Goal: Task Accomplishment & Management: Use online tool/utility

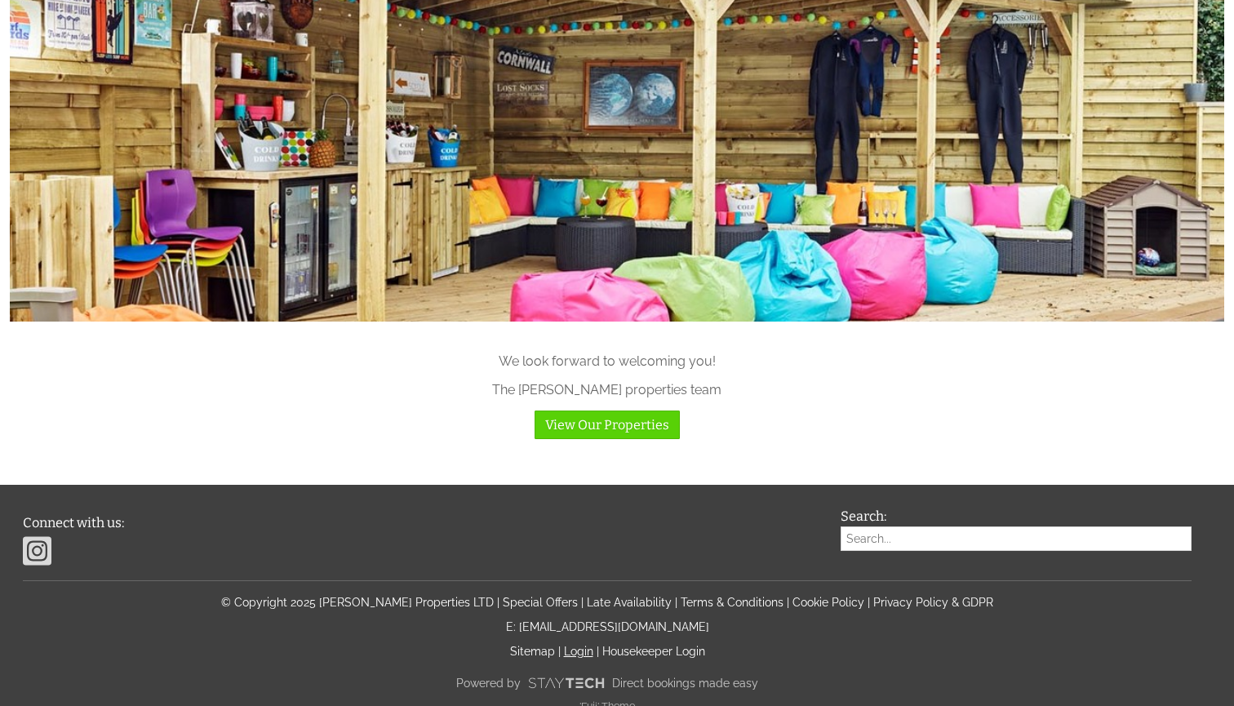
scroll to position [1634, 0]
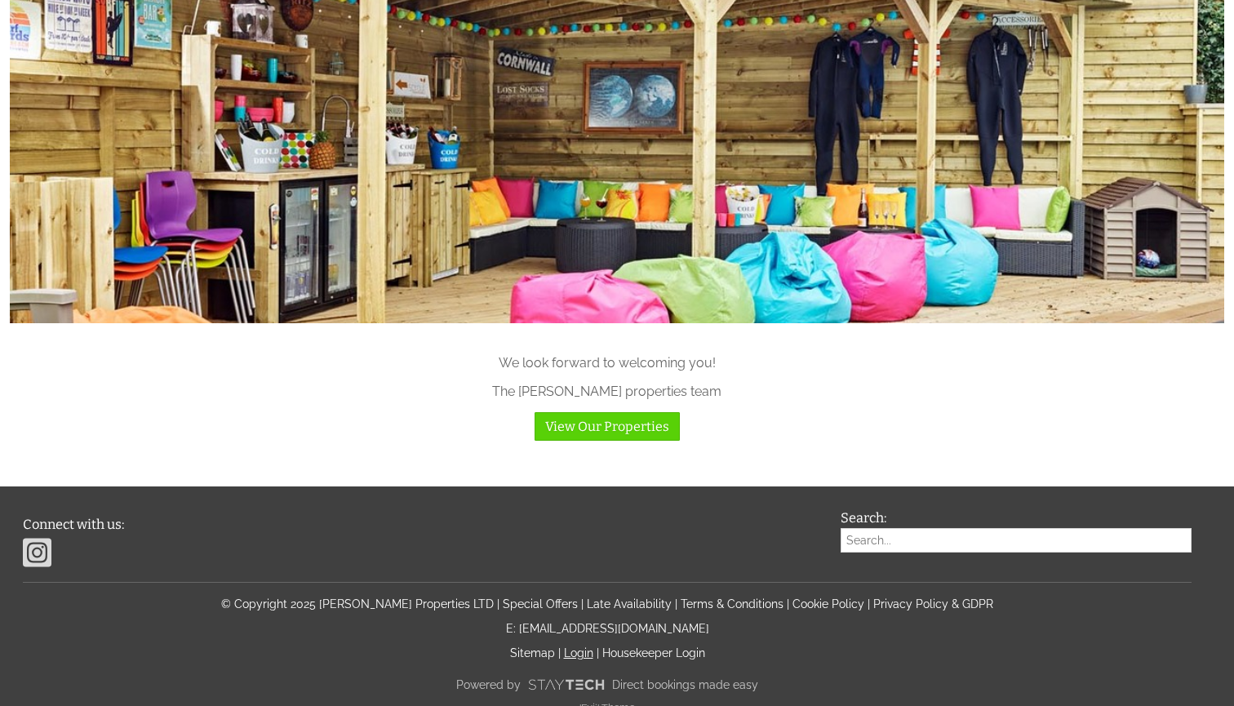
click at [581, 646] on link "Login" at bounding box center [578, 652] width 29 height 13
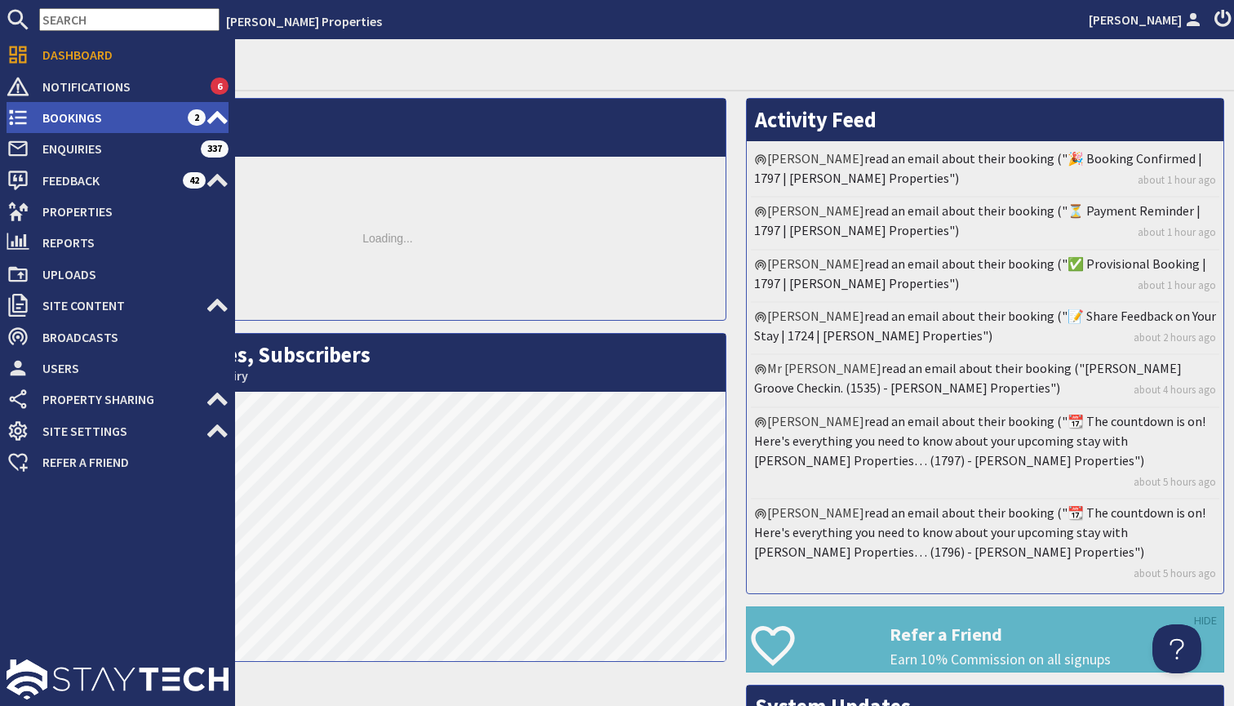
click at [222, 113] on icon at bounding box center [217, 117] width 23 height 23
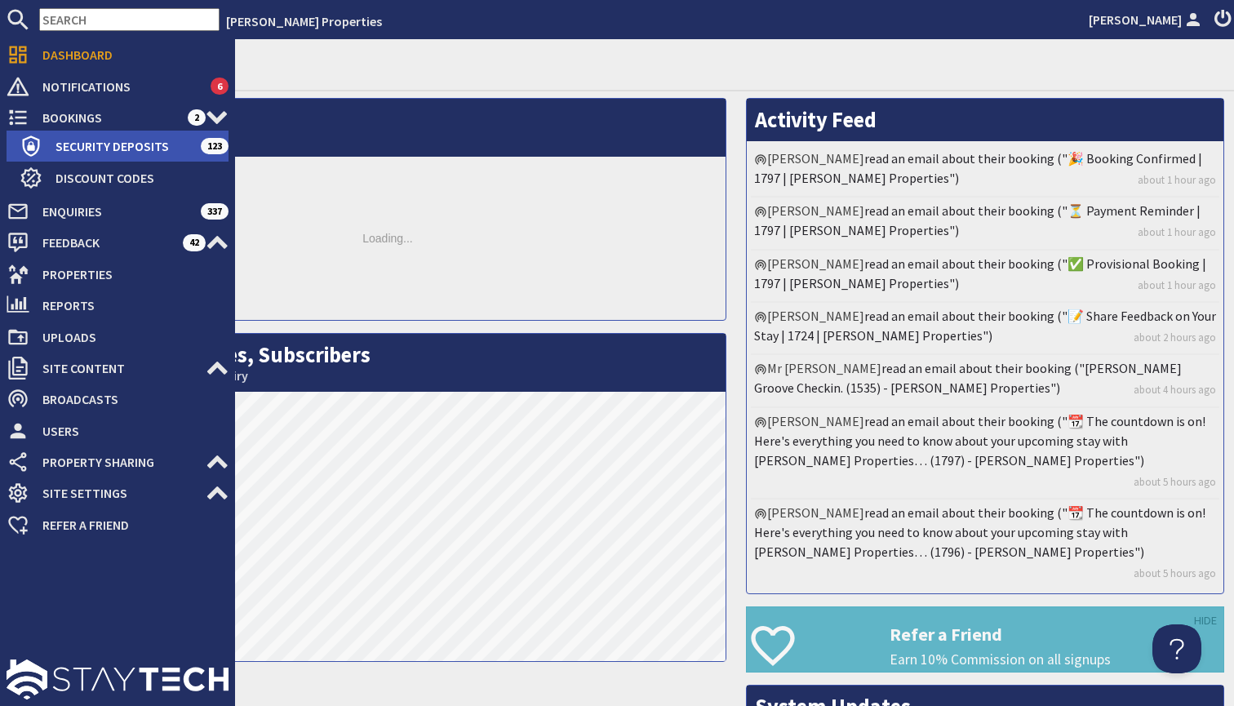
click at [142, 146] on span "Security Deposits" at bounding box center [121, 146] width 158 height 26
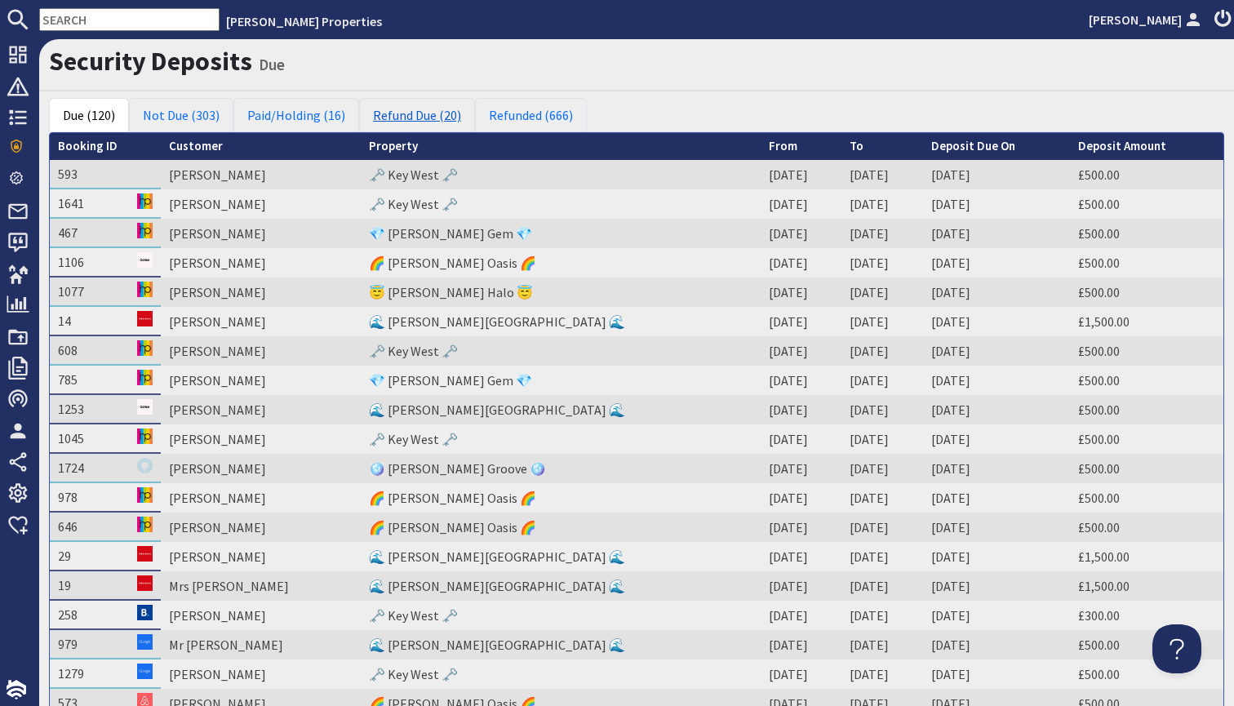
click at [419, 122] on link "Refund Due (20)" at bounding box center [417, 115] width 116 height 34
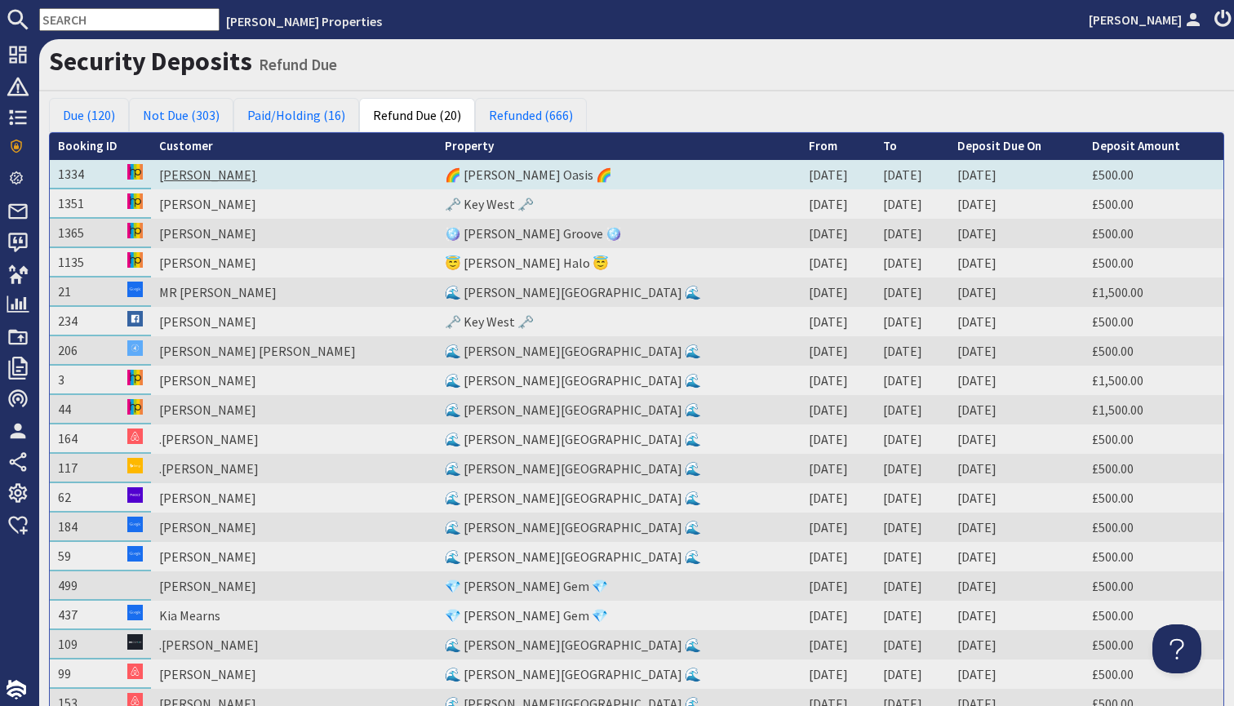
click at [204, 176] on link "[PERSON_NAME]" at bounding box center [207, 174] width 97 height 16
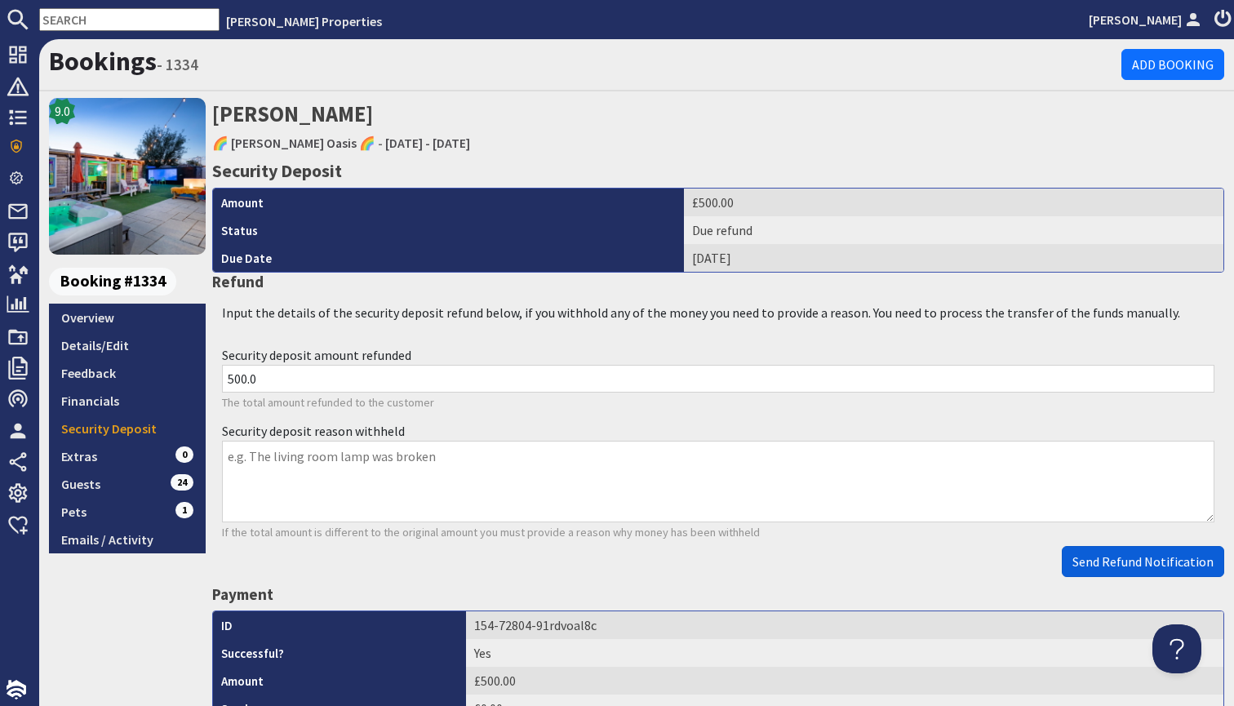
click at [1112, 569] on button "Send Refund Notification" at bounding box center [1143, 561] width 162 height 31
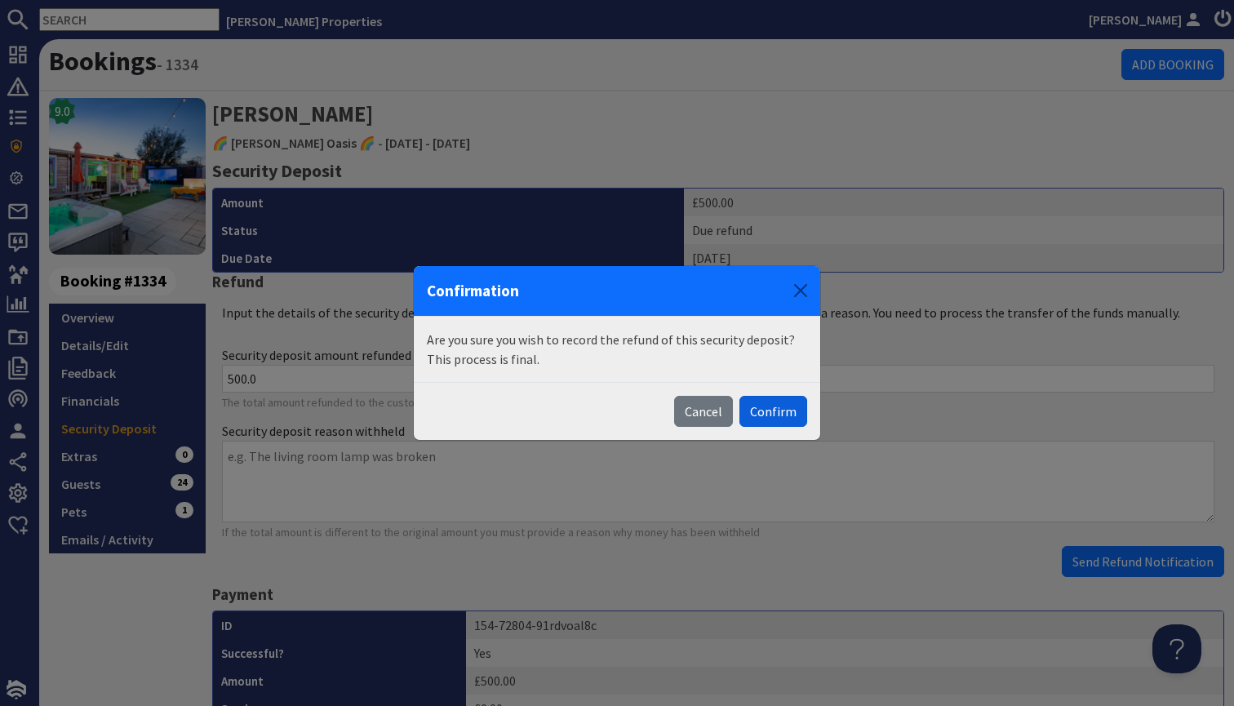
click at [786, 413] on button "Confirm" at bounding box center [773, 411] width 68 height 31
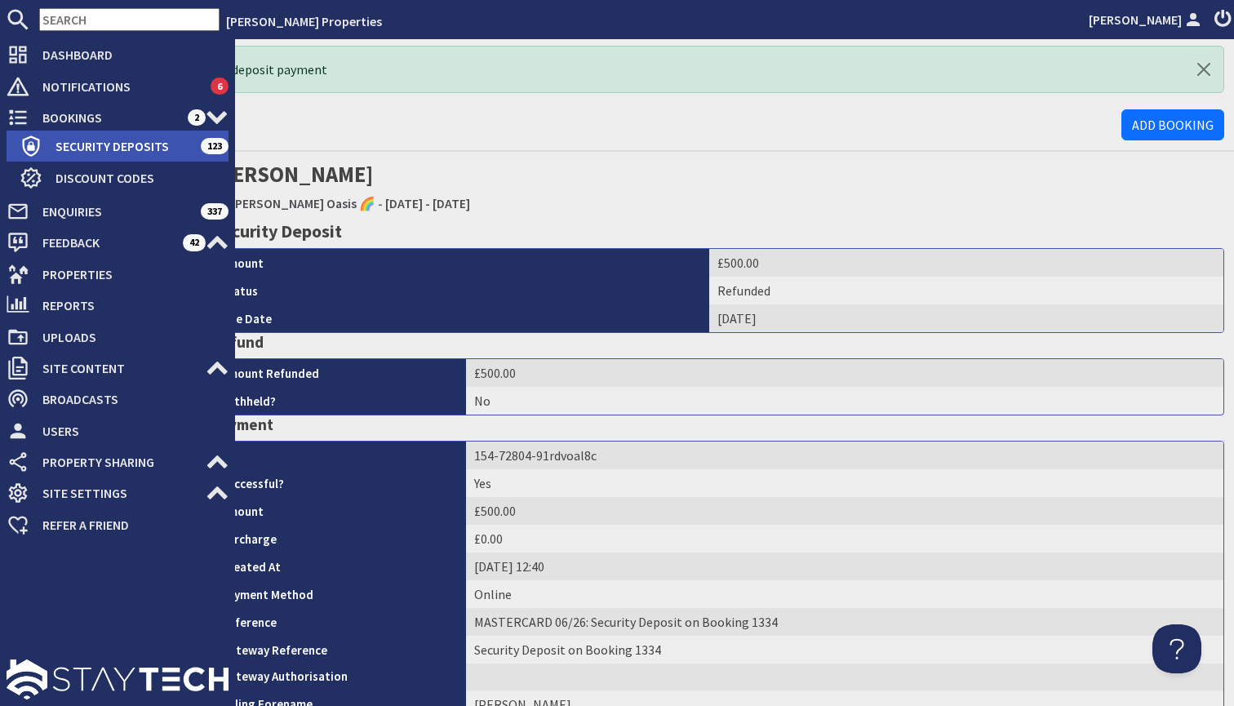
click at [123, 148] on span "Security Deposits" at bounding box center [121, 146] width 158 height 26
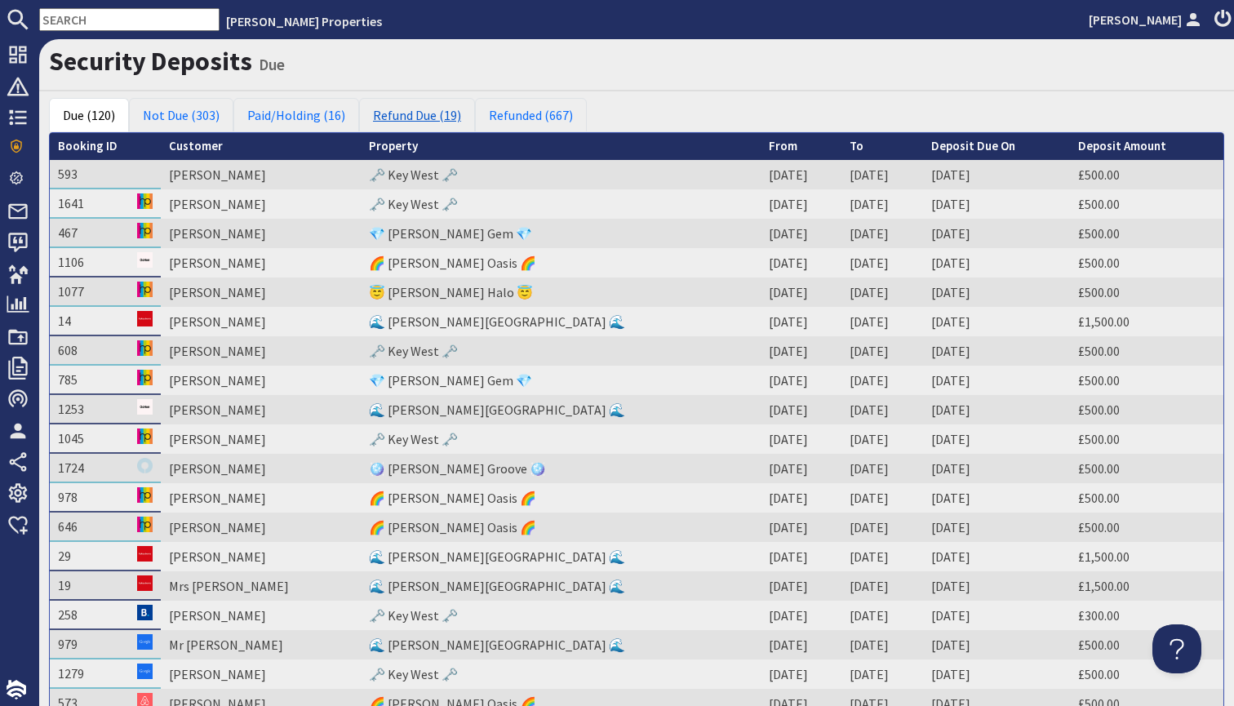
click at [432, 118] on link "Refund Due (19)" at bounding box center [417, 115] width 116 height 34
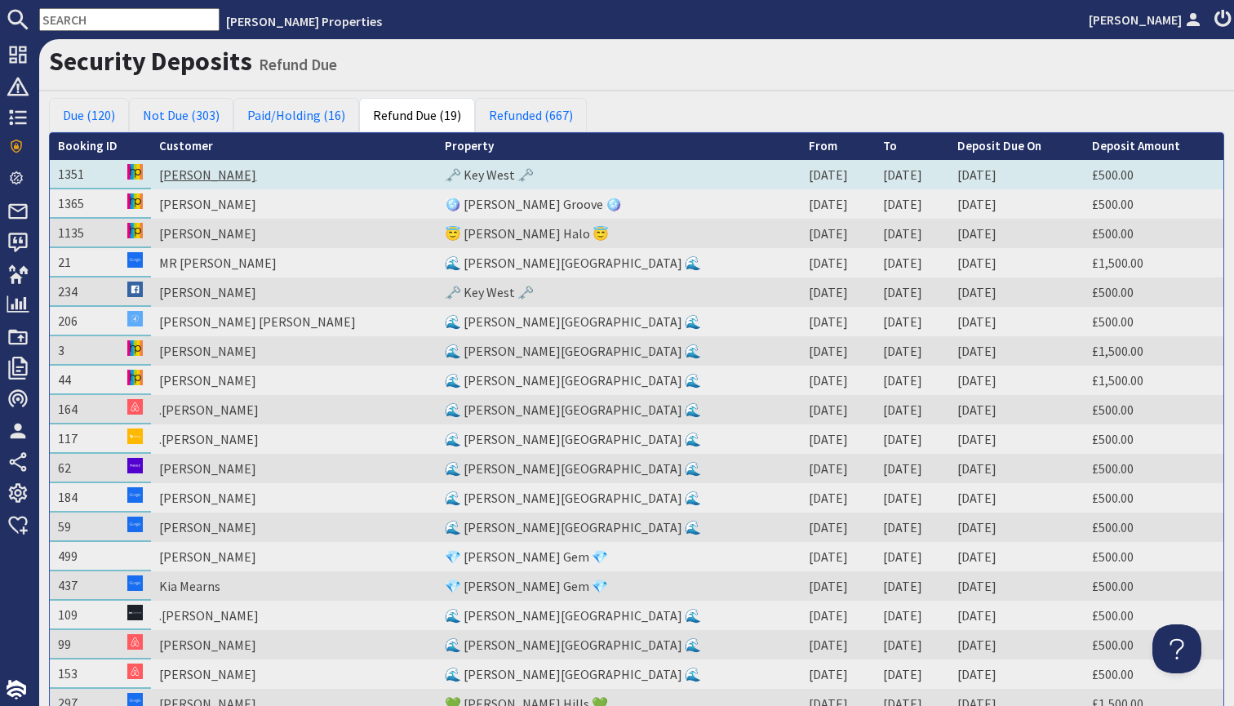
click at [201, 171] on link "[PERSON_NAME]" at bounding box center [207, 174] width 97 height 16
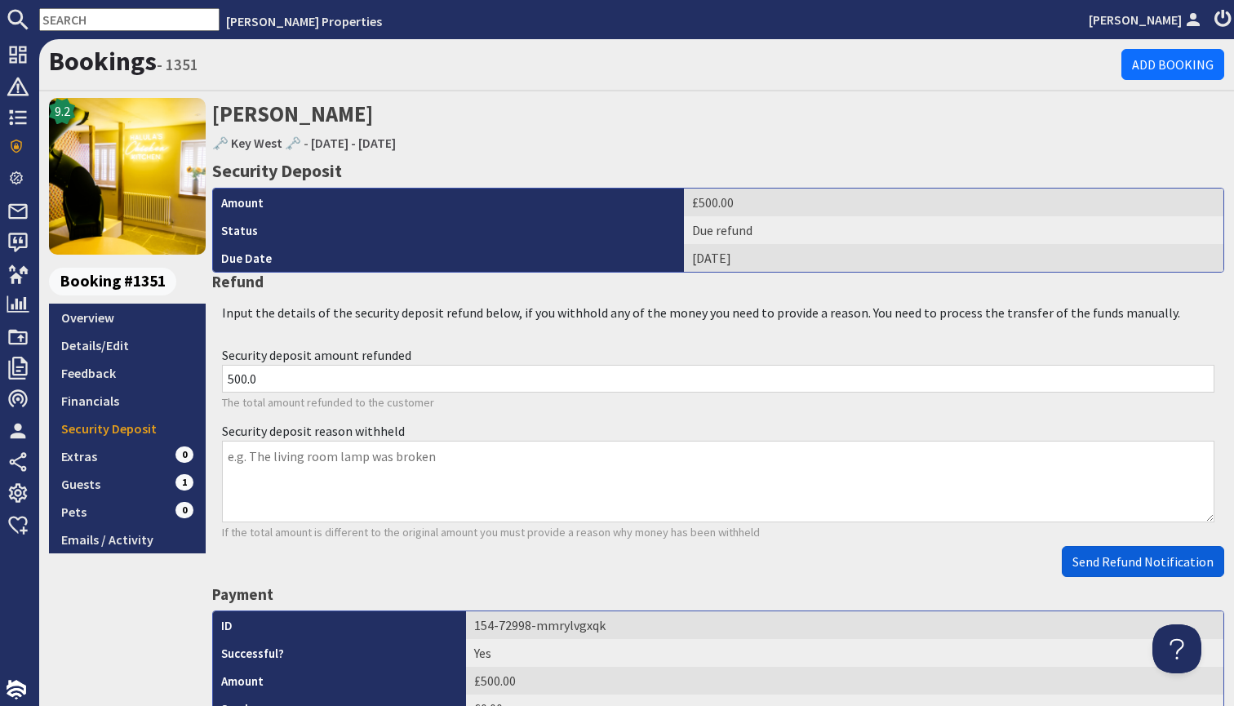
click at [1116, 546] on button "Send Refund Notification" at bounding box center [1143, 561] width 162 height 31
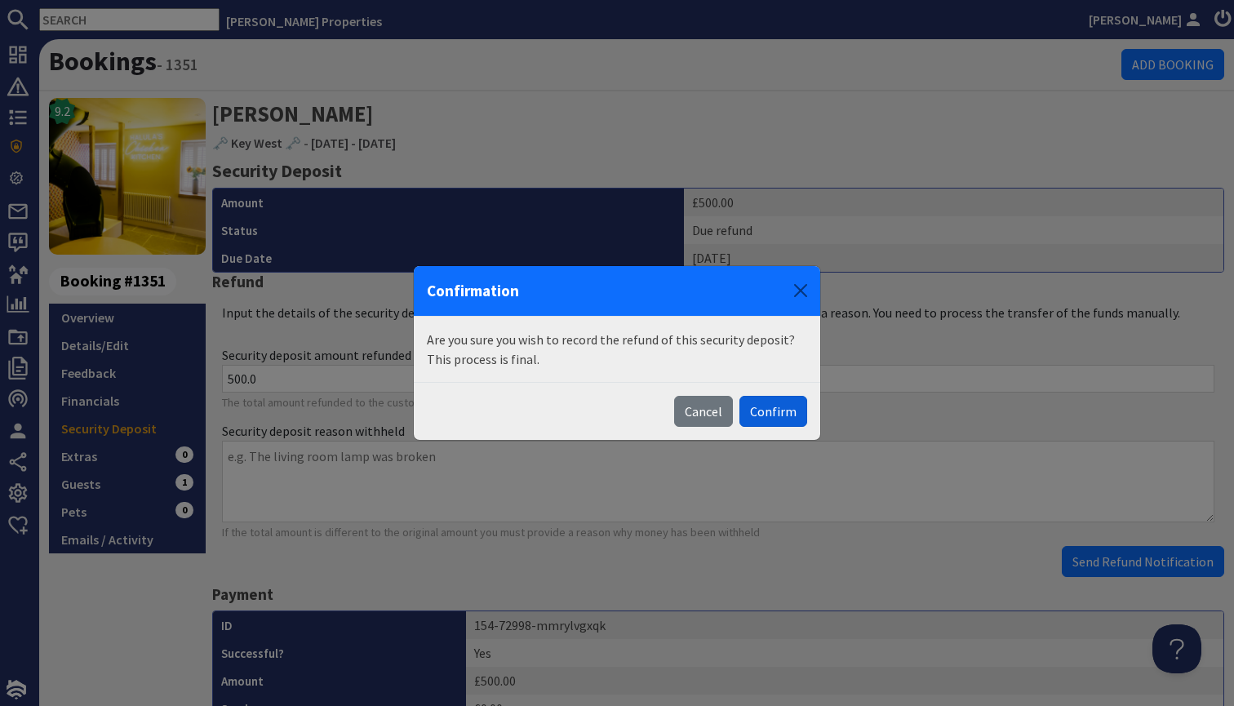
click at [800, 422] on button "Confirm" at bounding box center [773, 411] width 68 height 31
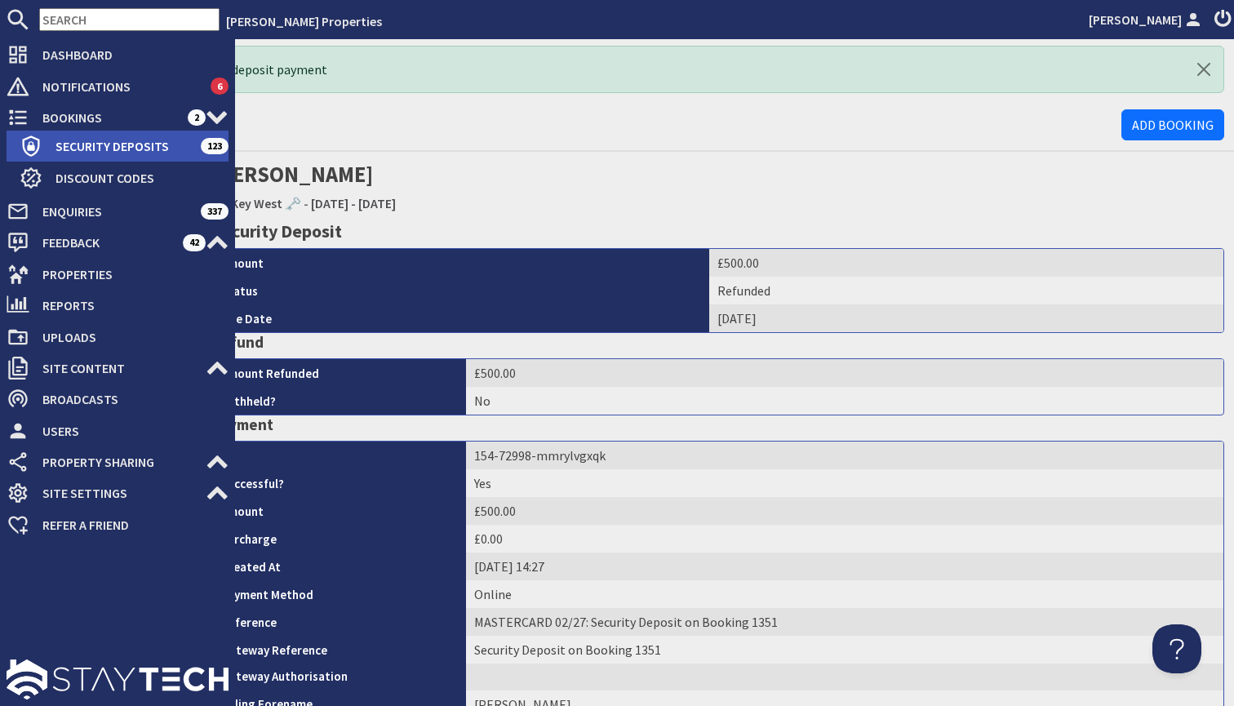
click at [131, 152] on span "Security Deposits" at bounding box center [121, 146] width 158 height 26
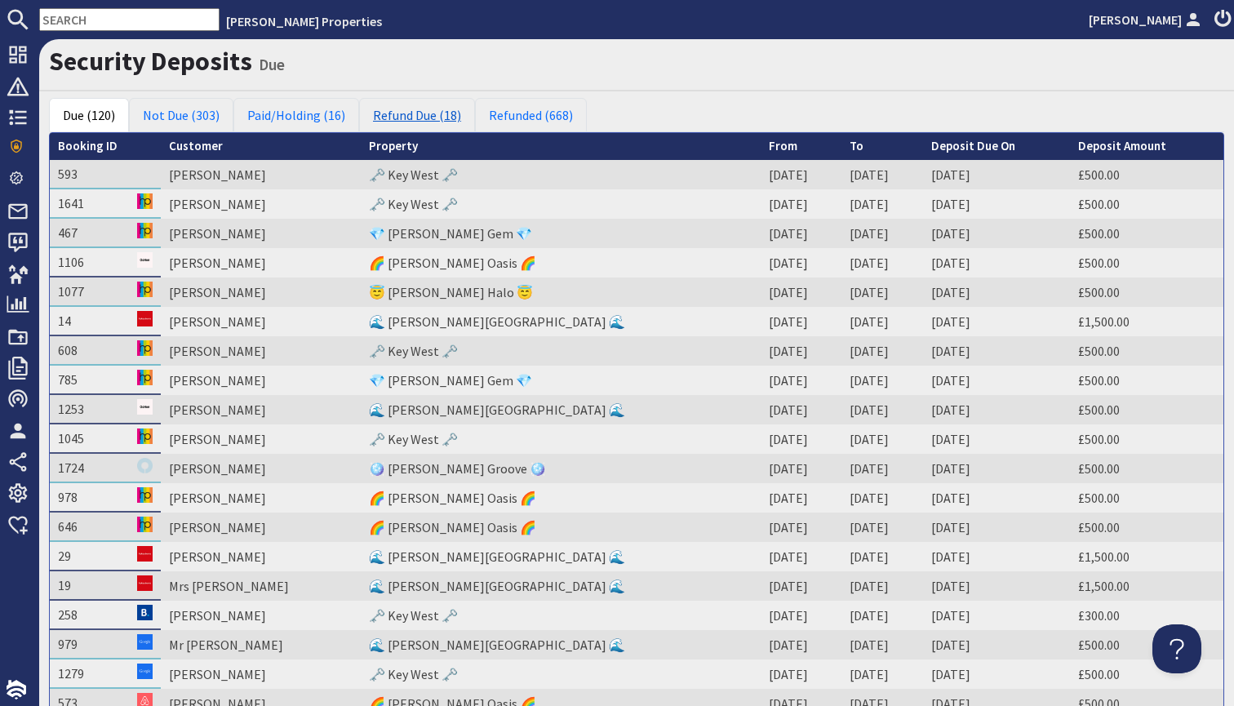
click at [408, 111] on link "Refund Due (18)" at bounding box center [417, 115] width 116 height 34
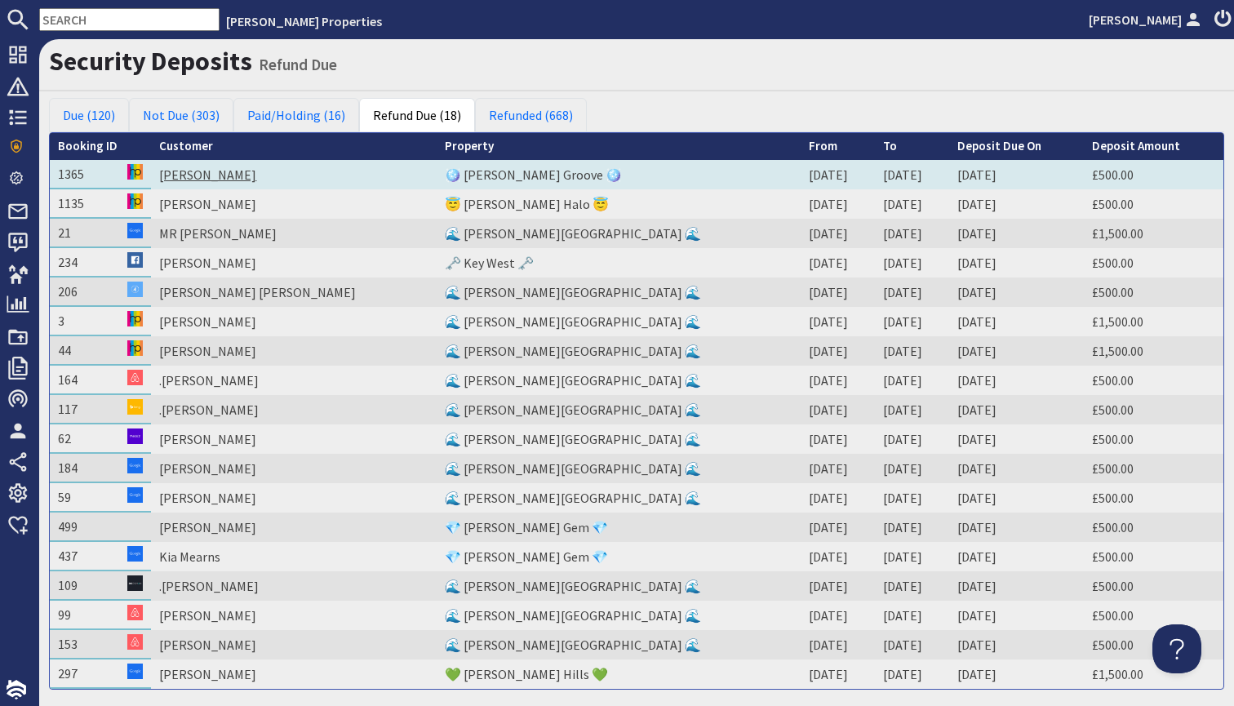
click at [256, 167] on link "[PERSON_NAME]" at bounding box center [207, 174] width 97 height 16
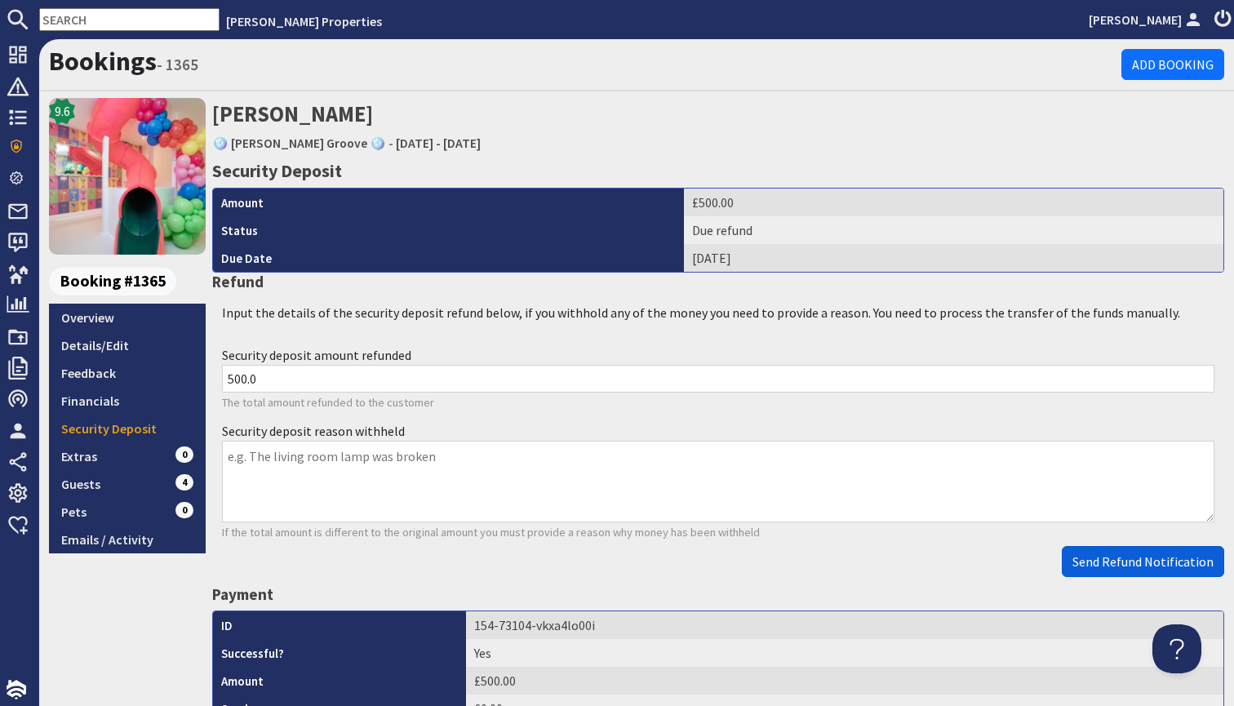
click at [1172, 571] on button "Send Refund Notification" at bounding box center [1143, 561] width 162 height 31
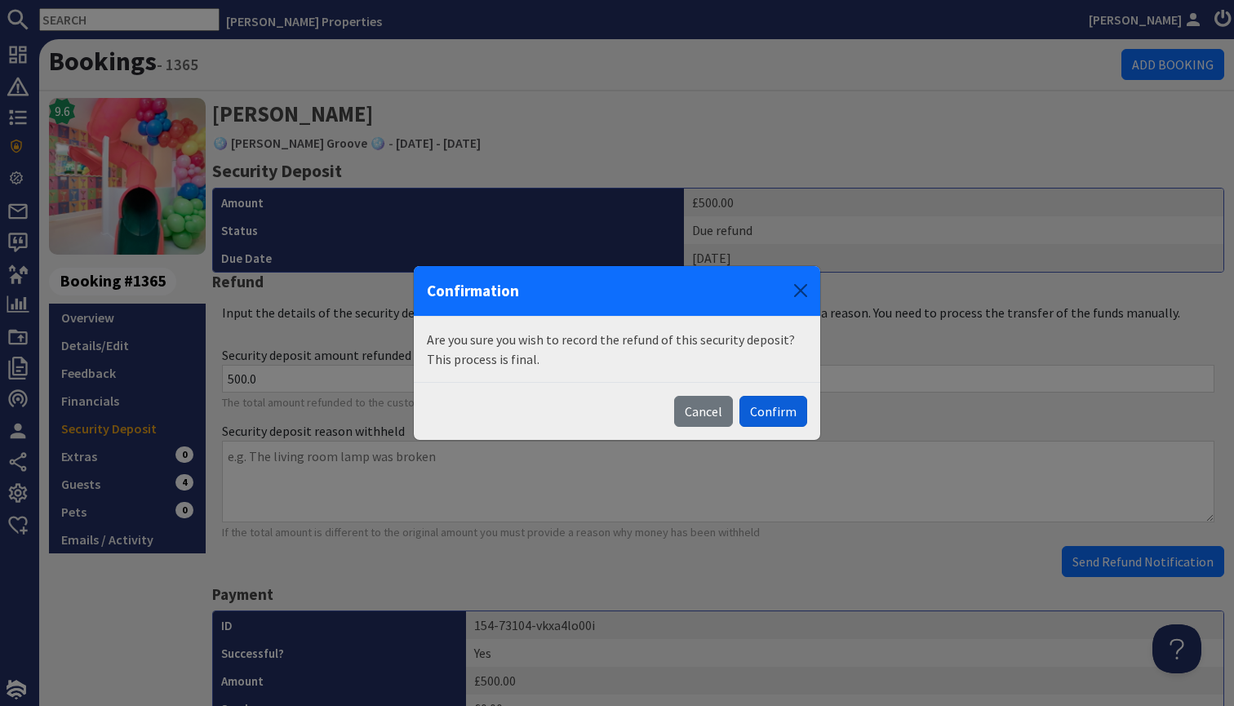
click at [774, 406] on button "Confirm" at bounding box center [773, 411] width 68 height 31
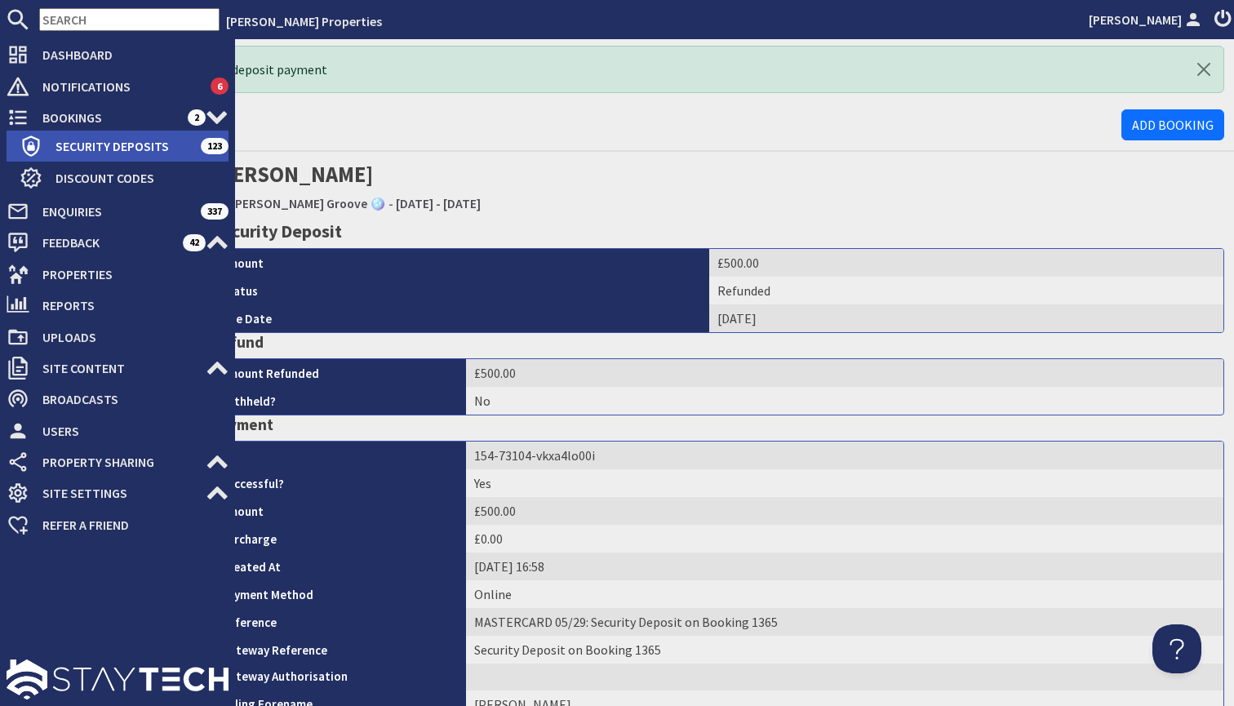
click at [140, 152] on span "Security Deposits" at bounding box center [121, 146] width 158 height 26
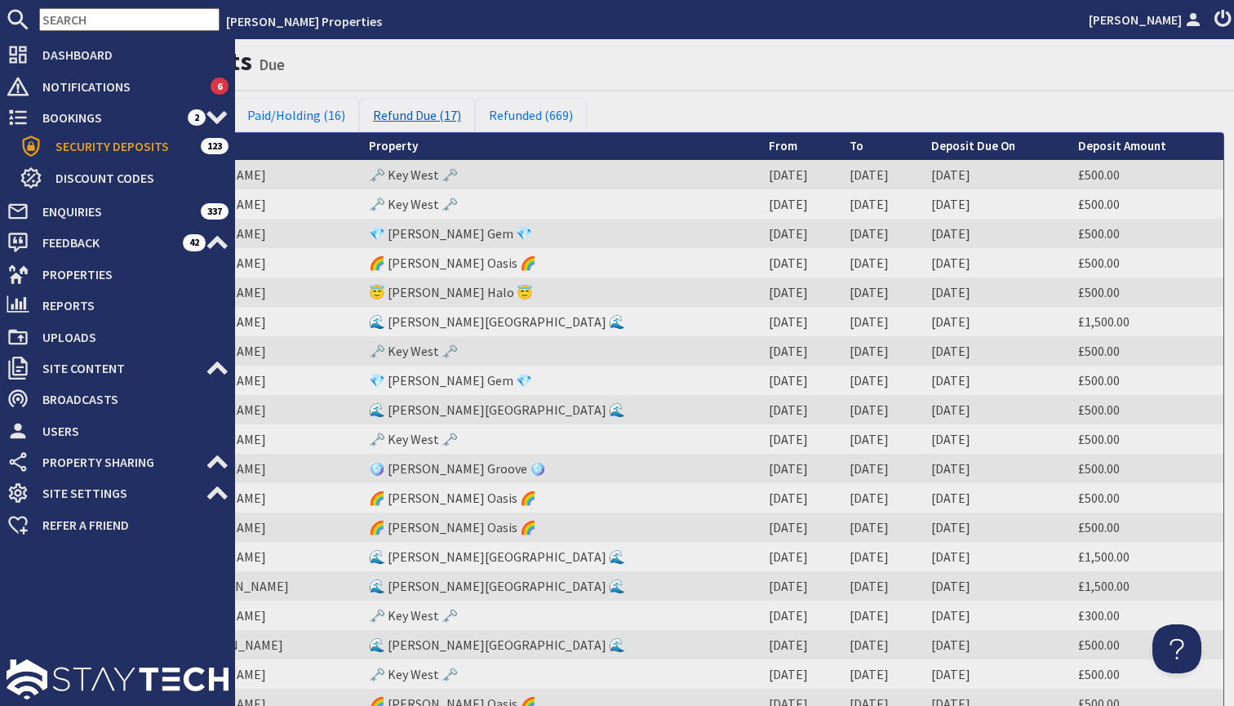
click at [418, 112] on link "Refund Due (17)" at bounding box center [417, 115] width 116 height 34
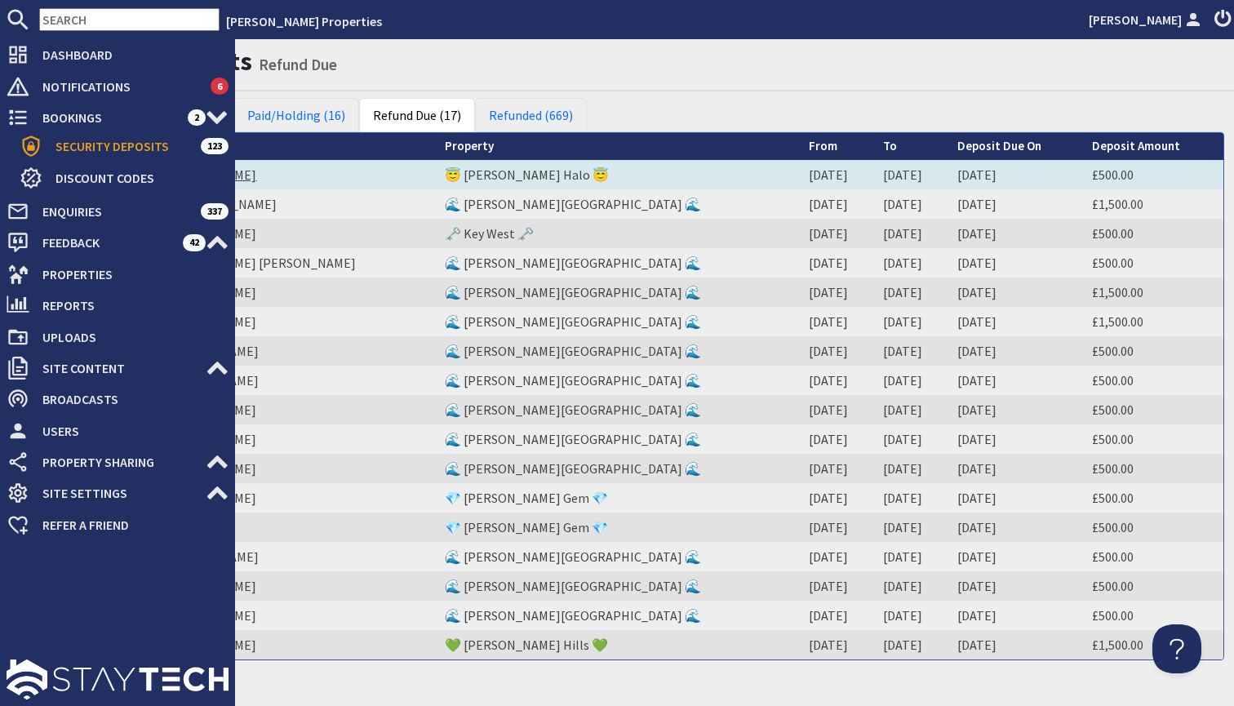
click at [256, 171] on link "[PERSON_NAME]" at bounding box center [207, 174] width 97 height 16
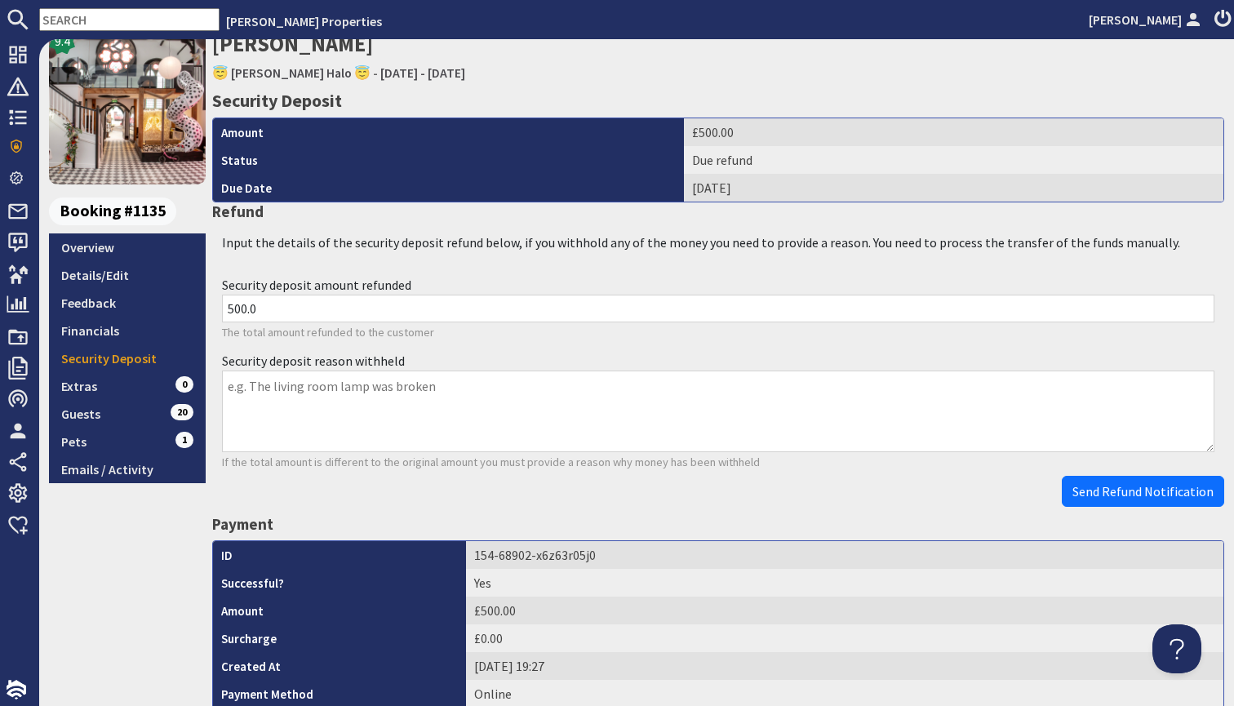
scroll to position [96, 0]
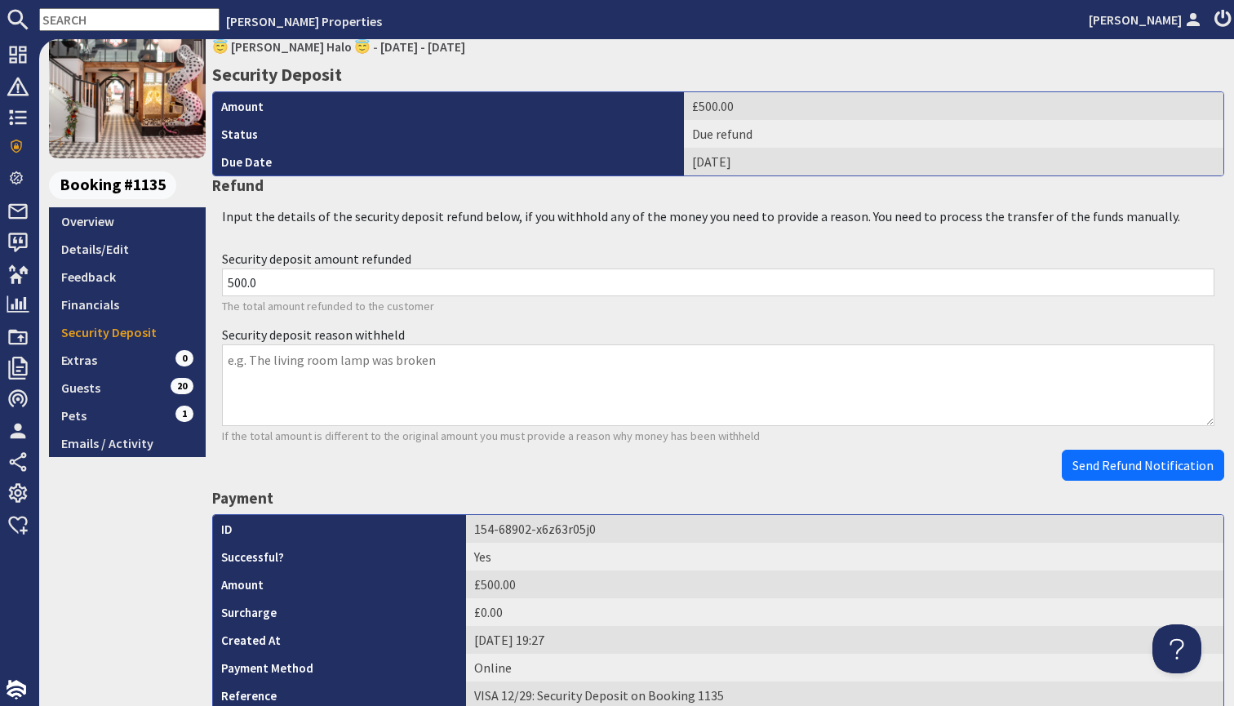
click at [1111, 446] on div "Security deposit reason withheld If the total amount is different to the origin…" at bounding box center [718, 385] width 1012 height 130
click at [1111, 458] on span "Send Refund Notification" at bounding box center [1142, 465] width 141 height 16
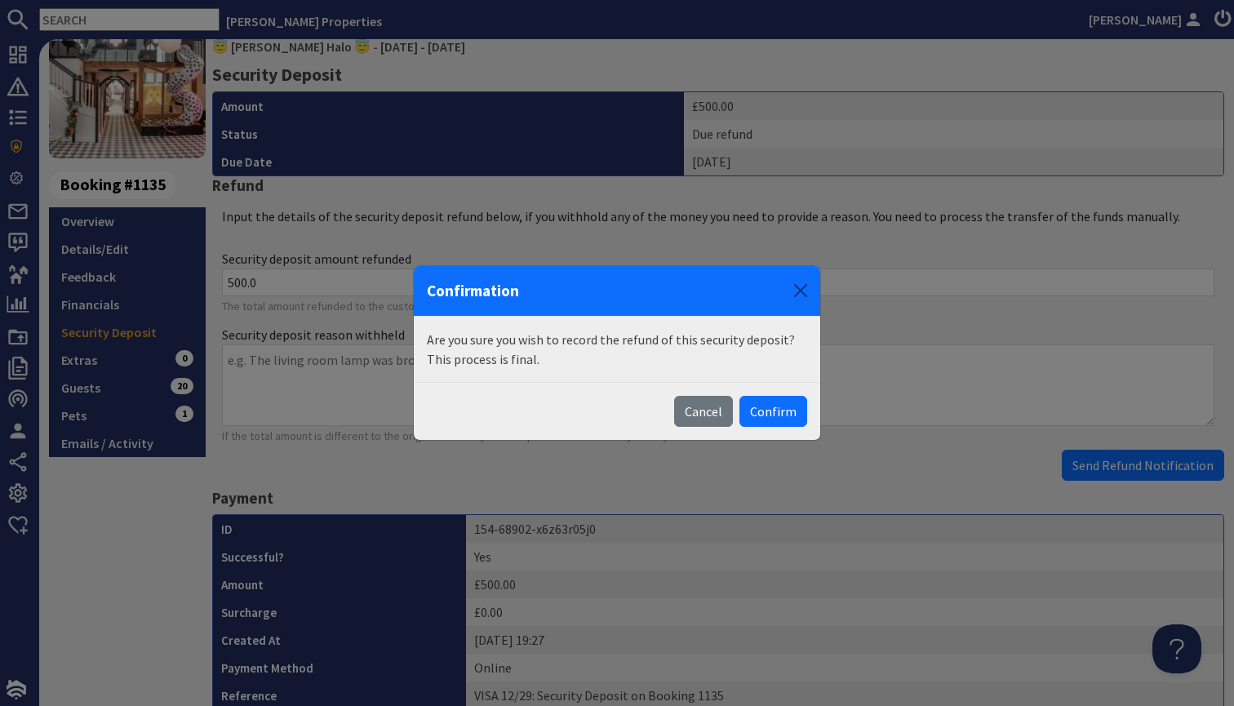
click at [816, 404] on div "Cancel Confirm" at bounding box center [617, 411] width 406 height 58
click at [783, 405] on button "Confirm" at bounding box center [773, 411] width 68 height 31
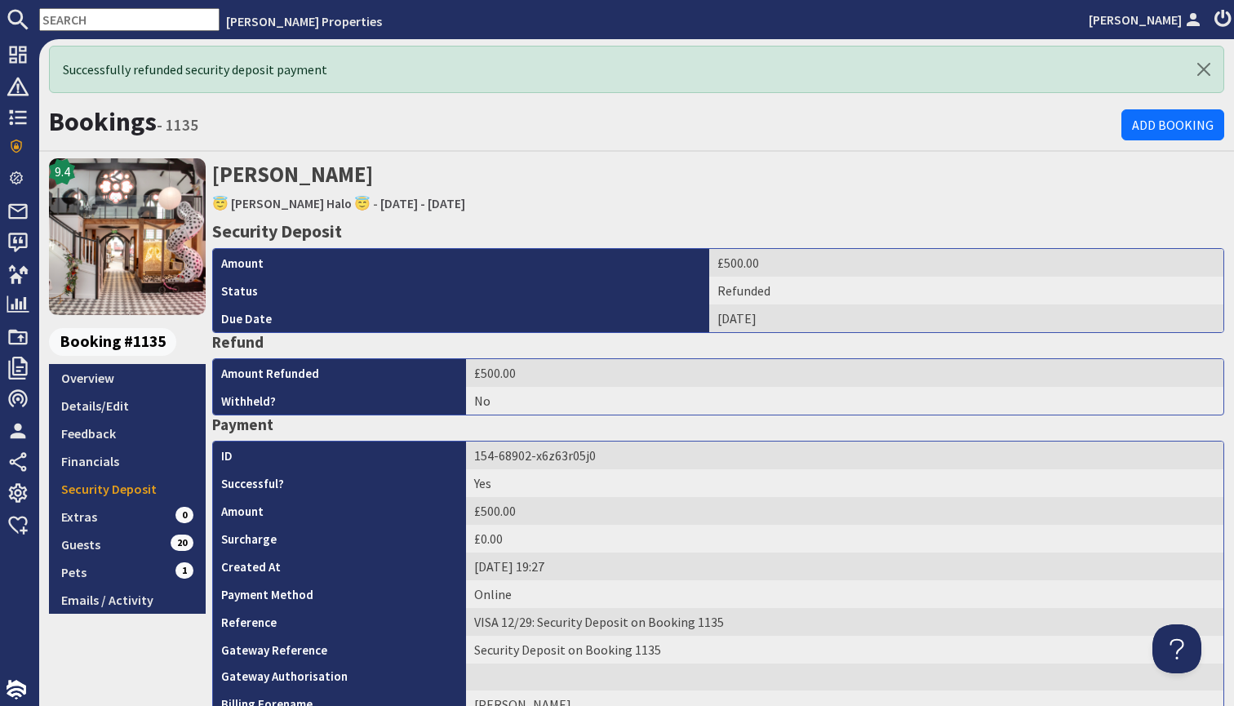
scroll to position [0, 0]
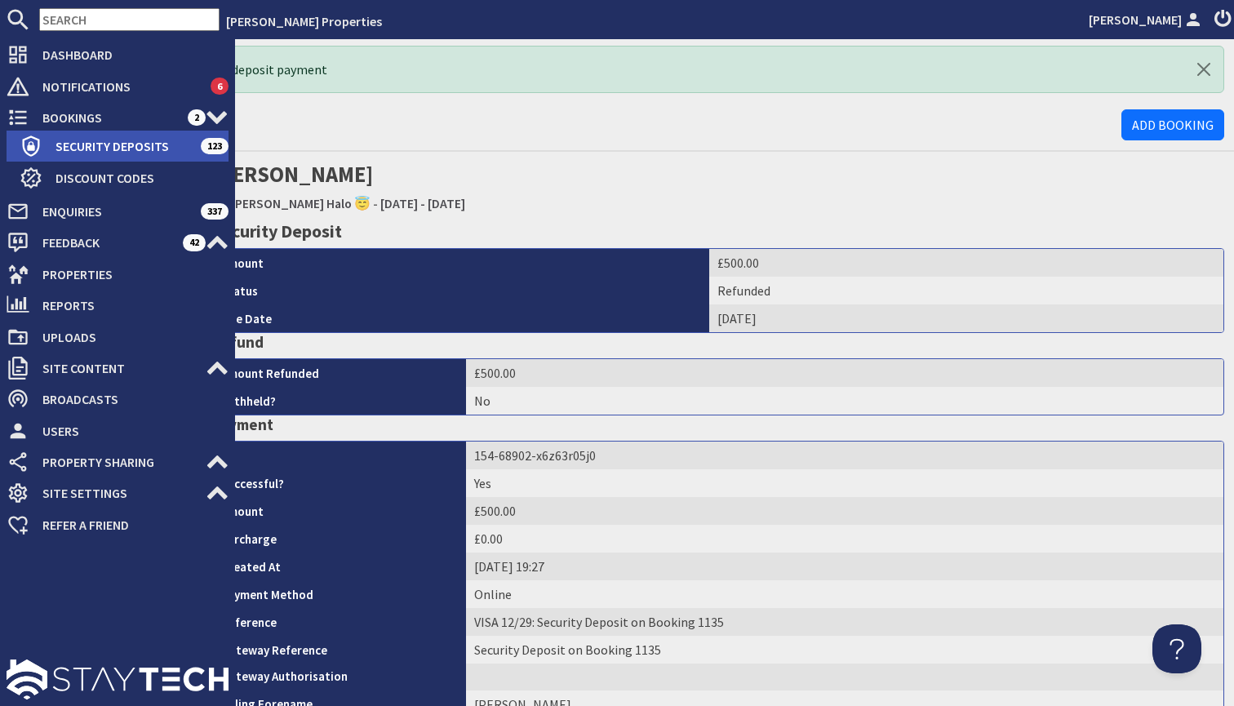
click at [111, 142] on span "Security Deposits" at bounding box center [121, 146] width 158 height 26
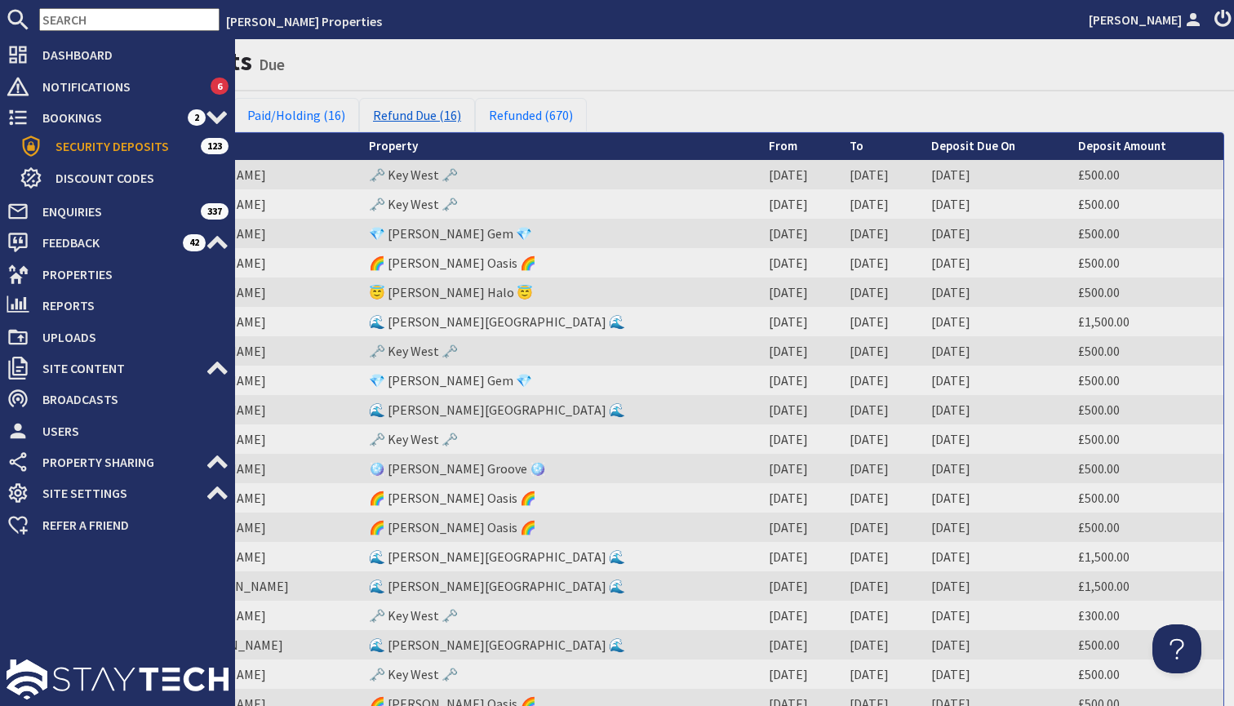
click at [424, 107] on link "Refund Due (16)" at bounding box center [417, 115] width 116 height 34
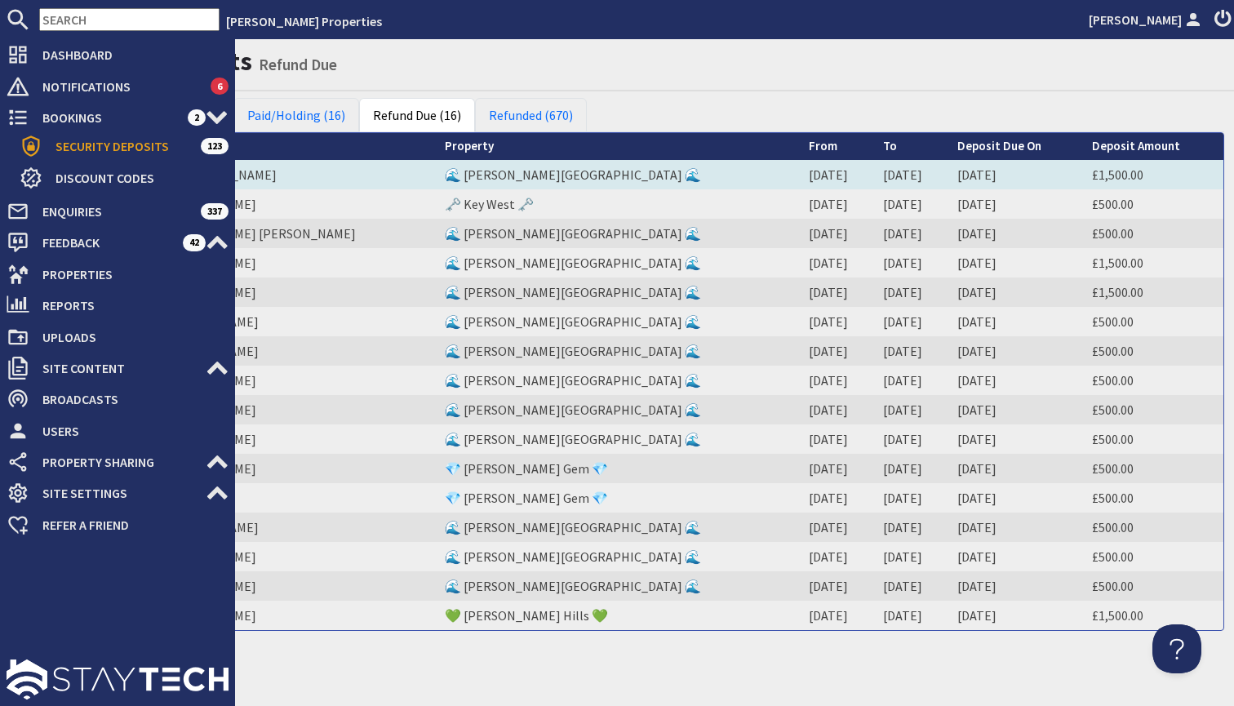
click at [267, 172] on td "MR [PERSON_NAME]" at bounding box center [293, 174] width 285 height 29
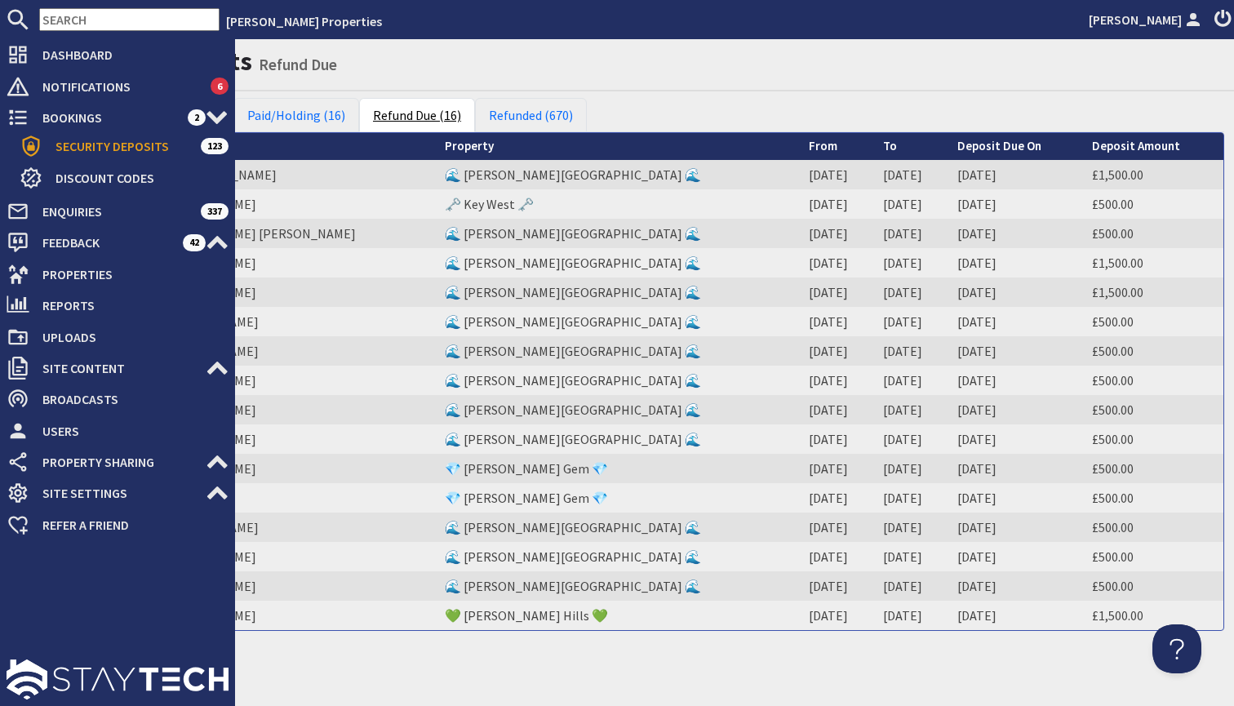
click at [394, 110] on link "Refund Due (16)" at bounding box center [417, 115] width 116 height 34
click at [299, 106] on link "Paid/Holding (16)" at bounding box center [296, 115] width 126 height 34
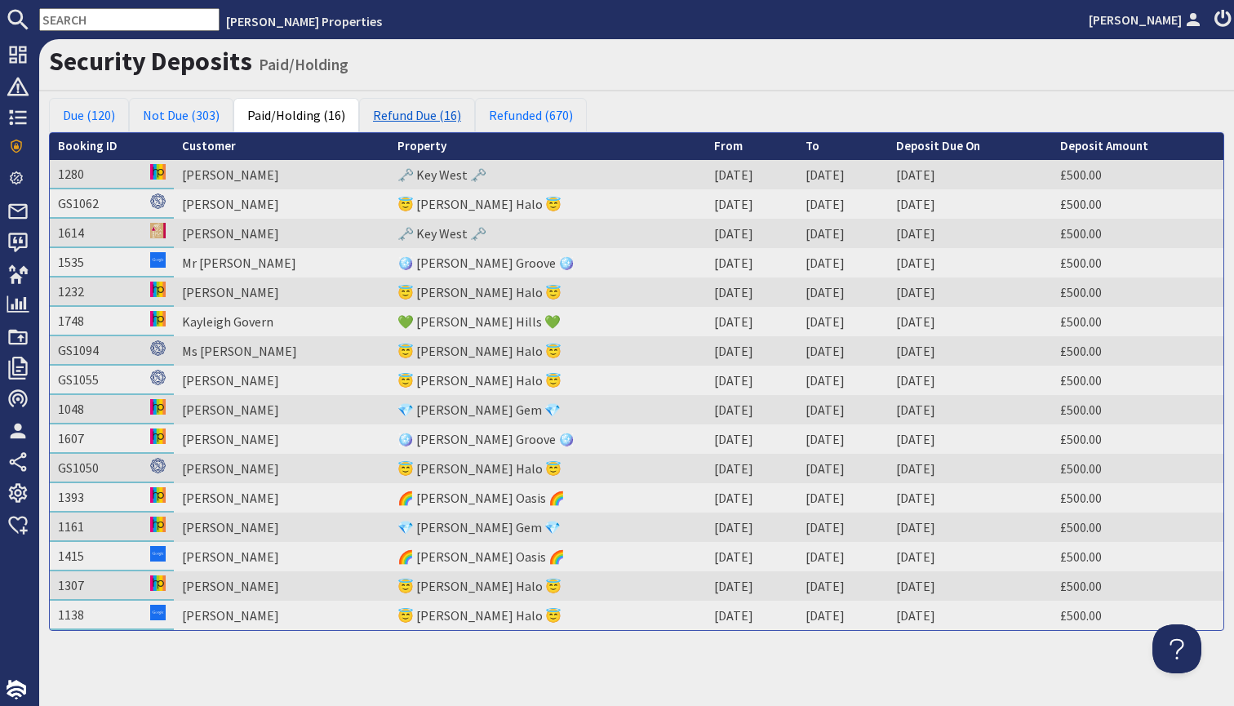
click at [438, 109] on link "Refund Due (16)" at bounding box center [417, 115] width 116 height 34
